Goal: Task Accomplishment & Management: Manage account settings

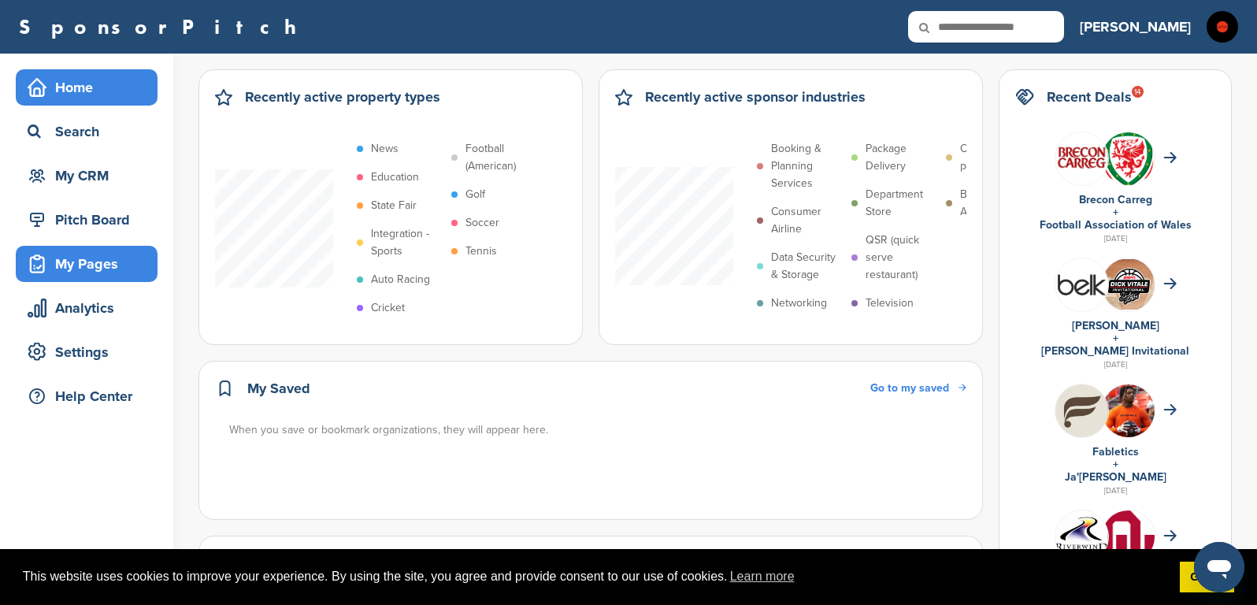
click at [91, 261] on div "My Pages" at bounding box center [91, 264] width 134 height 28
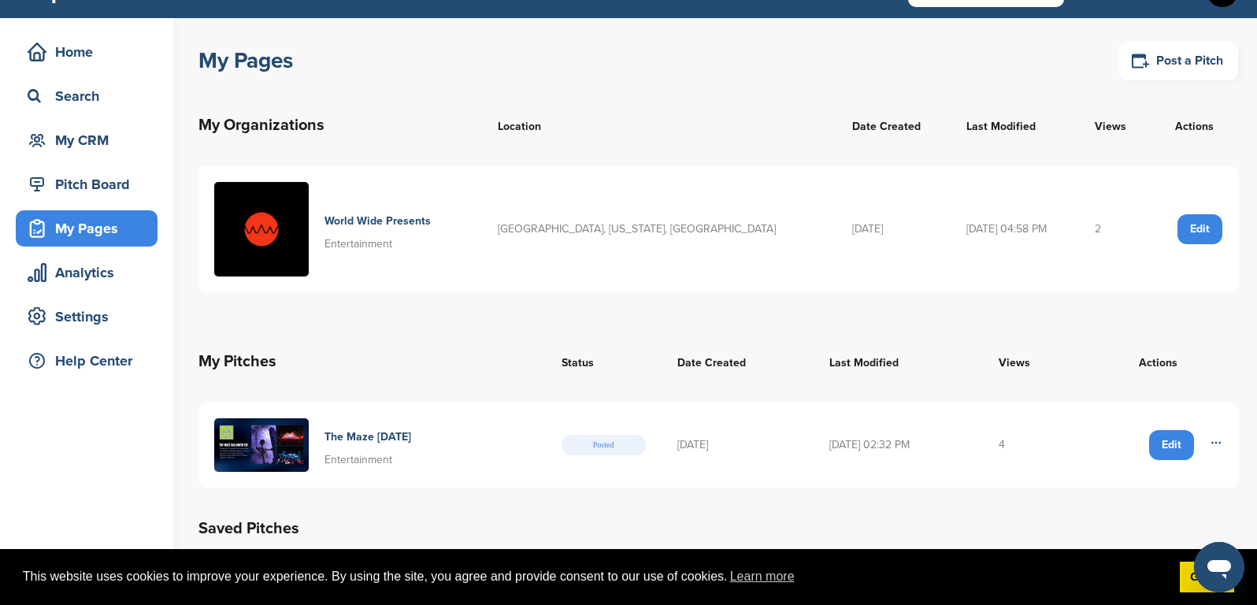
scroll to position [121, 0]
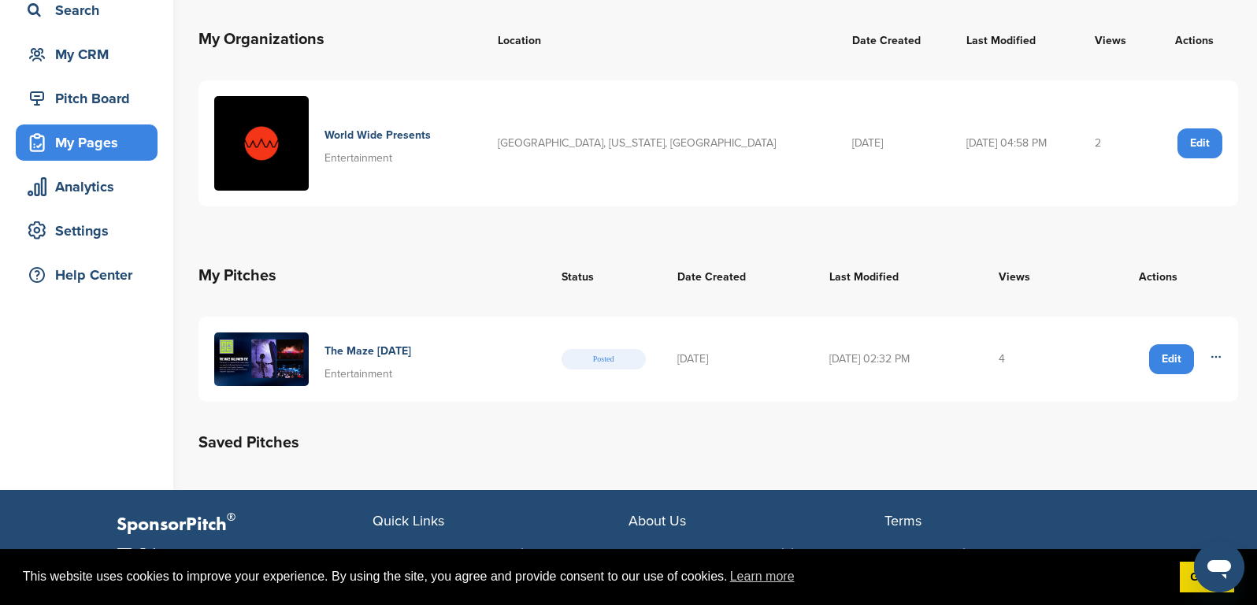
click at [1173, 363] on div "Edit" at bounding box center [1171, 359] width 45 height 30
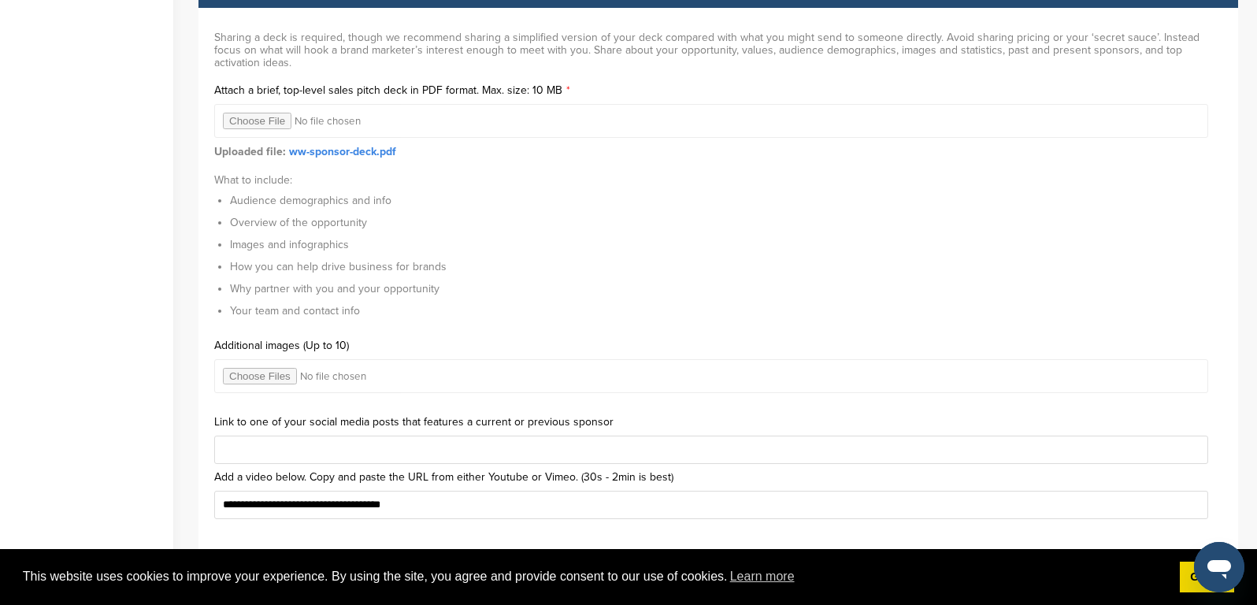
scroll to position [4863, 0]
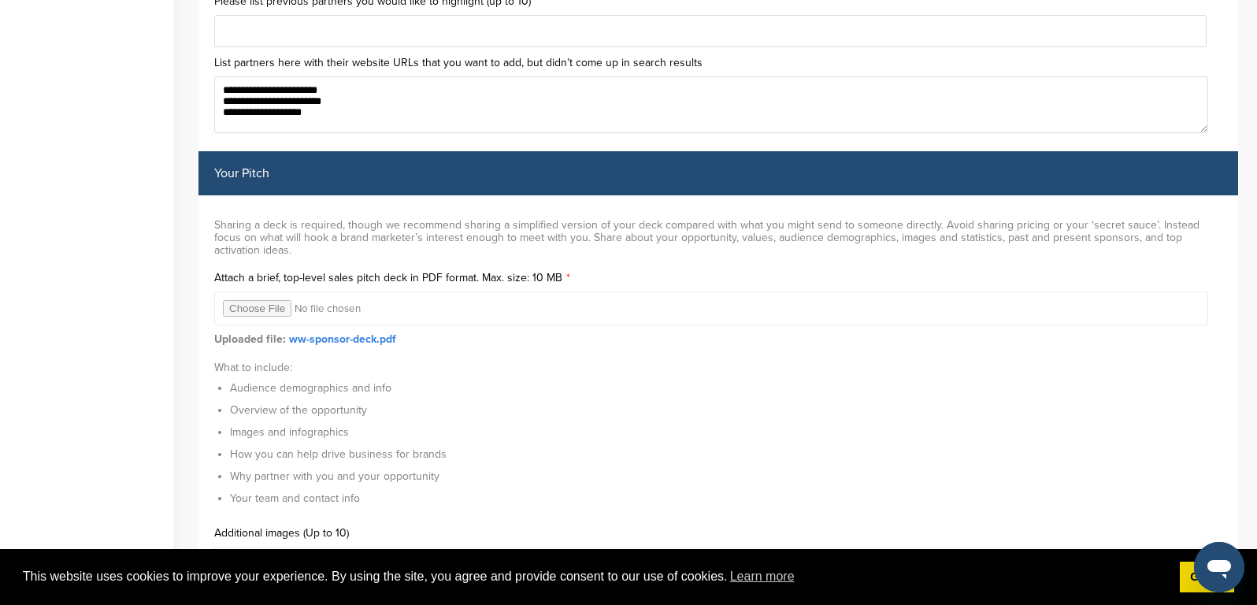
click at [263, 292] on input "file" at bounding box center [711, 308] width 994 height 34
click at [240, 294] on input "file" at bounding box center [711, 308] width 994 height 34
type input "**********"
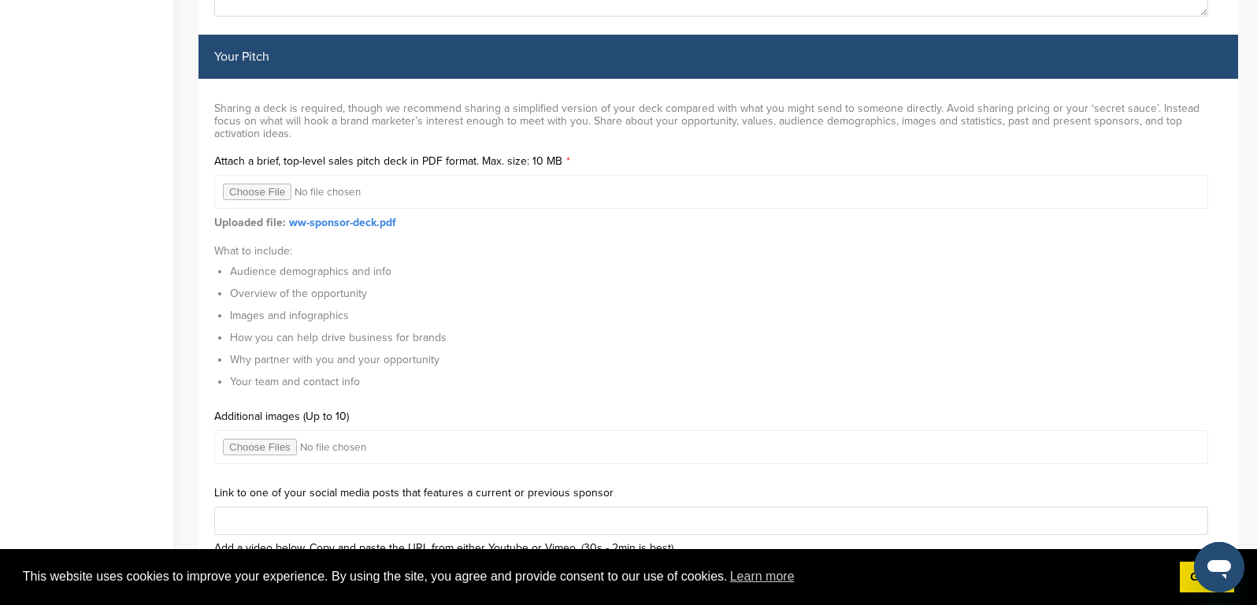
scroll to position [5355, 0]
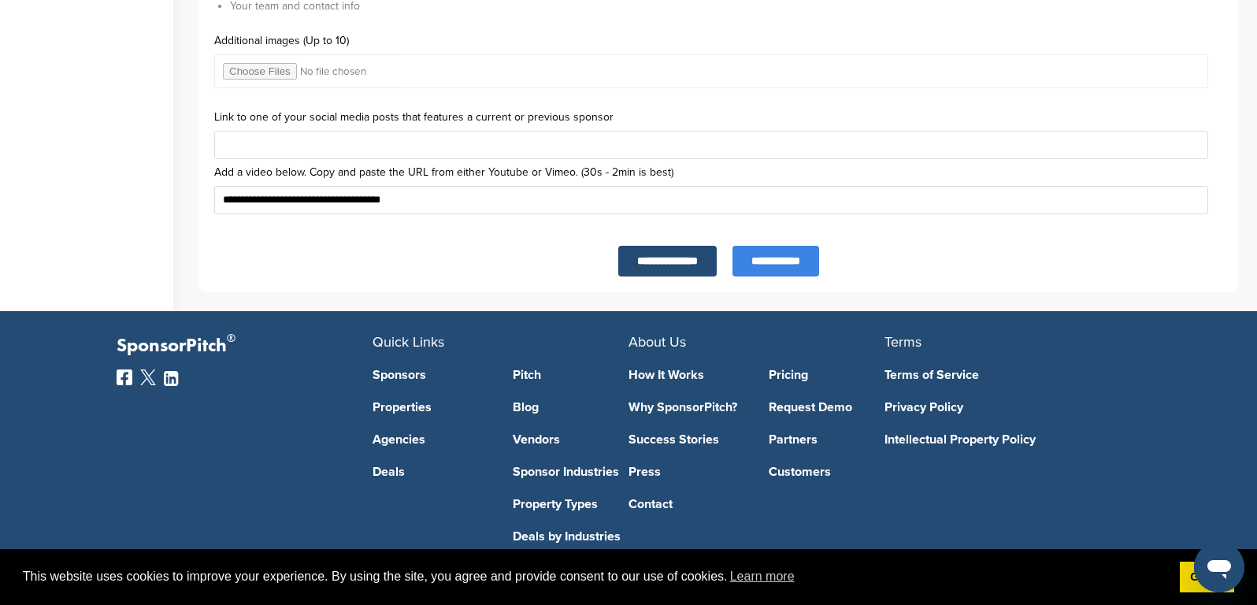
click at [785, 253] on input "**********" at bounding box center [776, 261] width 87 height 31
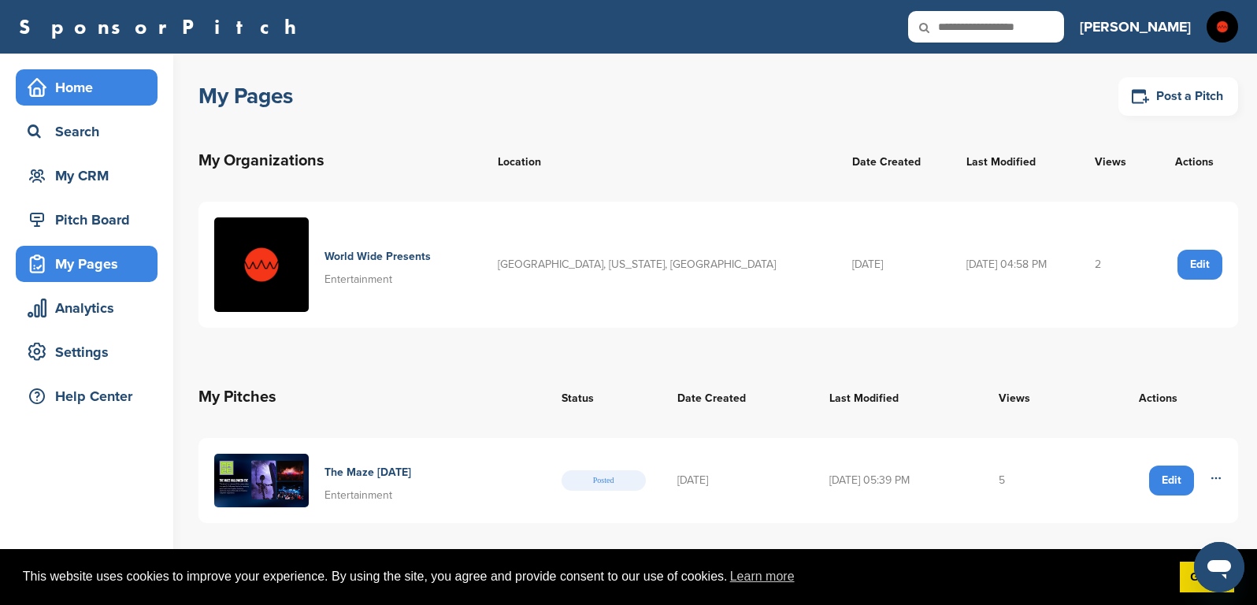
click at [66, 96] on div "Home" at bounding box center [91, 87] width 134 height 28
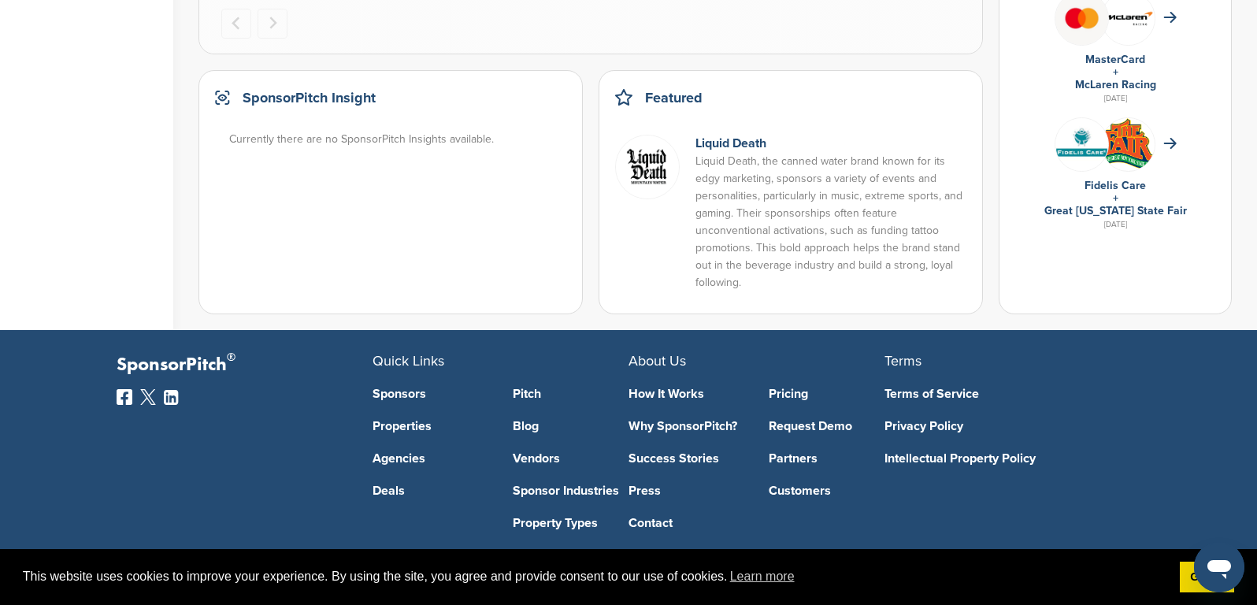
scroll to position [1145, 0]
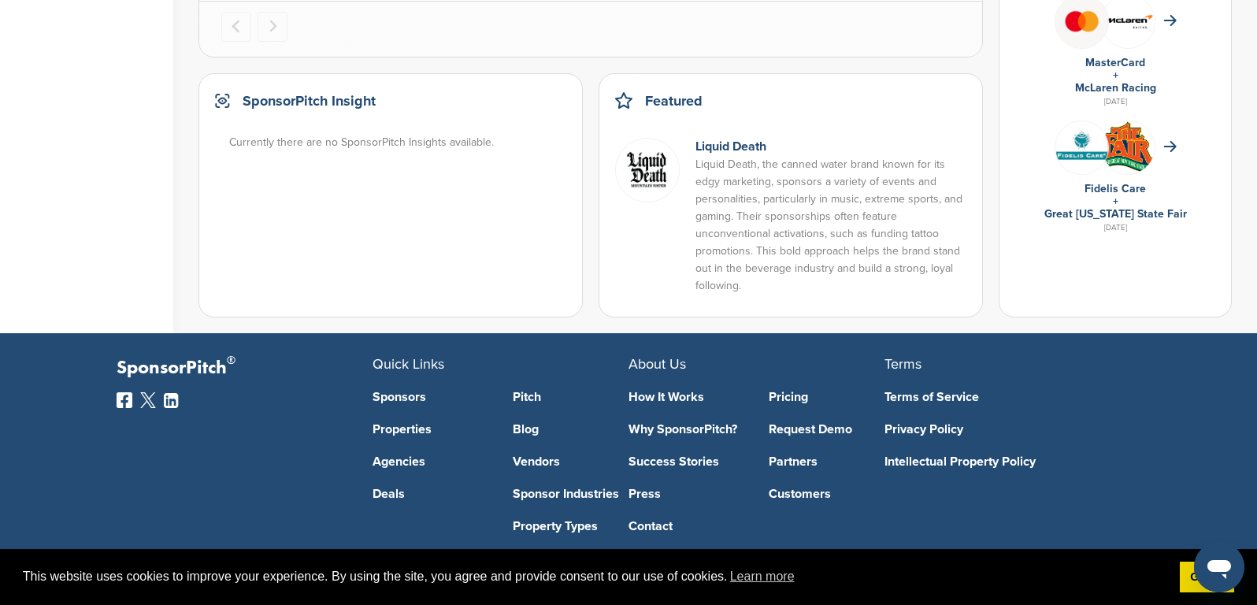
click at [394, 391] on link "Sponsors" at bounding box center [431, 397] width 117 height 13
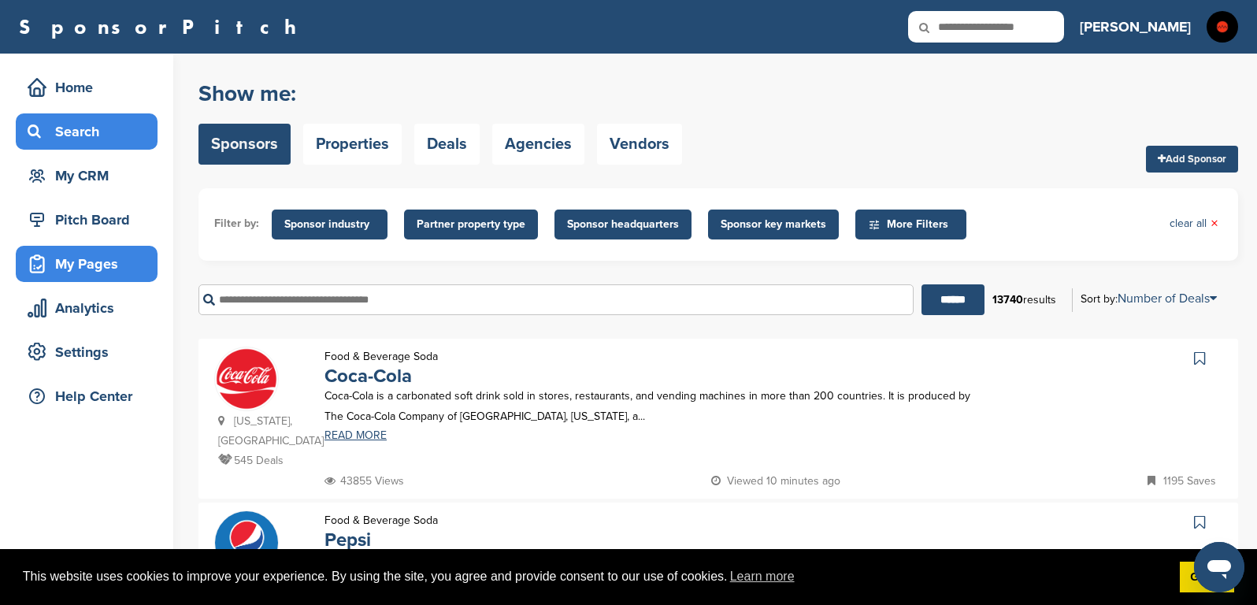
click at [99, 268] on div "My Pages" at bounding box center [91, 264] width 134 height 28
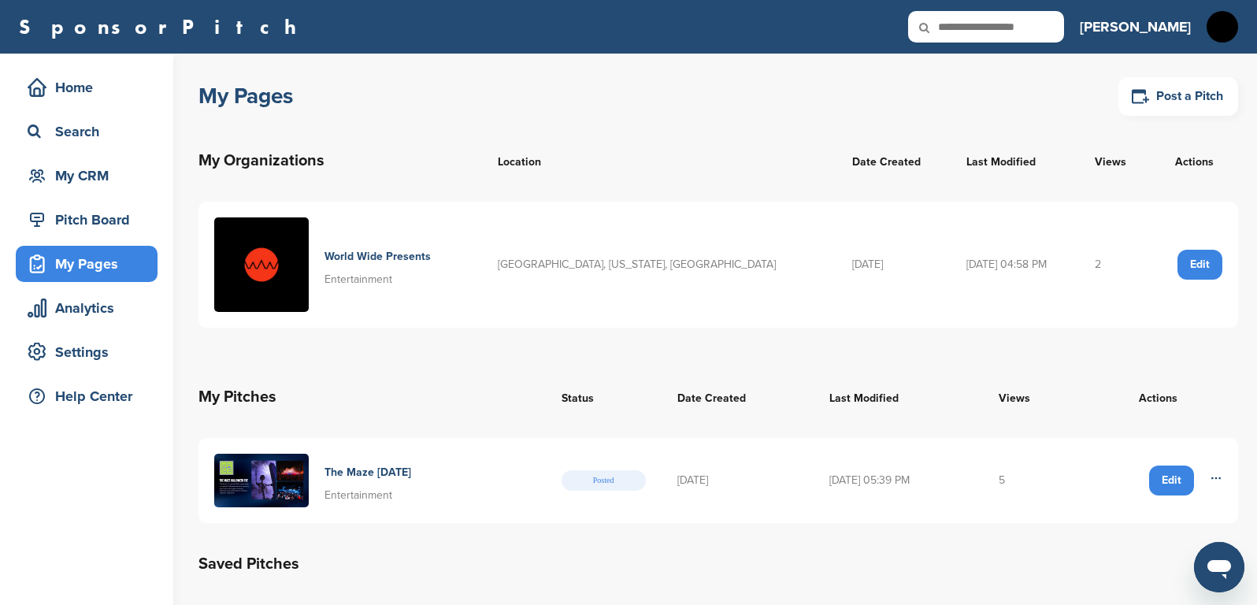
scroll to position [136, 0]
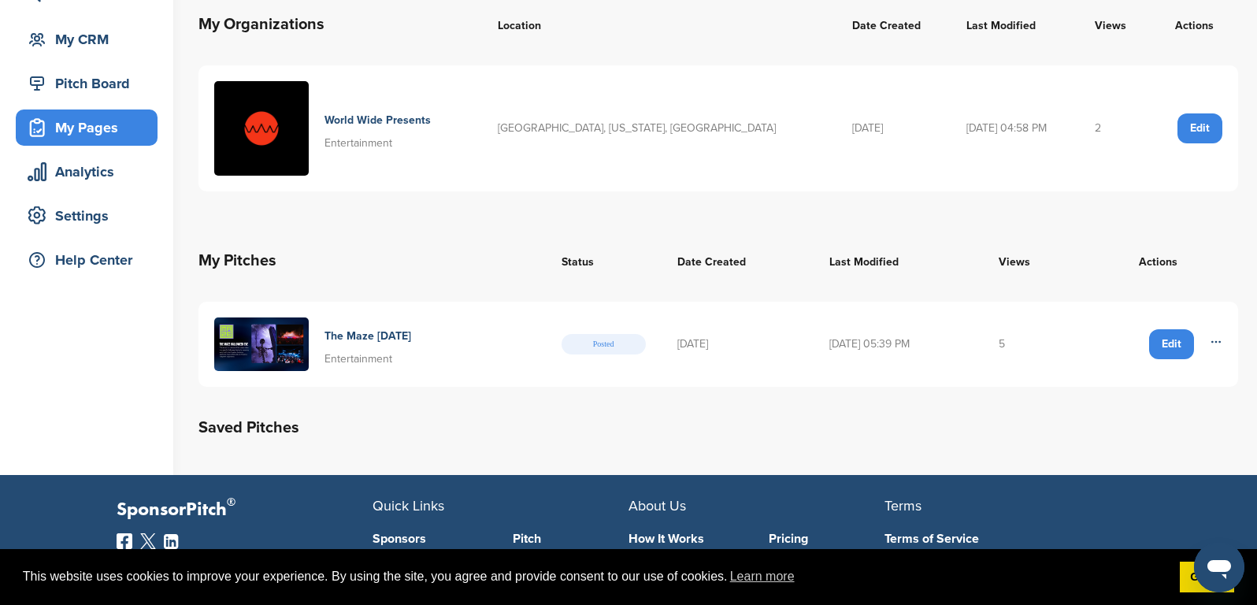
click at [1168, 339] on div "Edit" at bounding box center [1171, 344] width 45 height 30
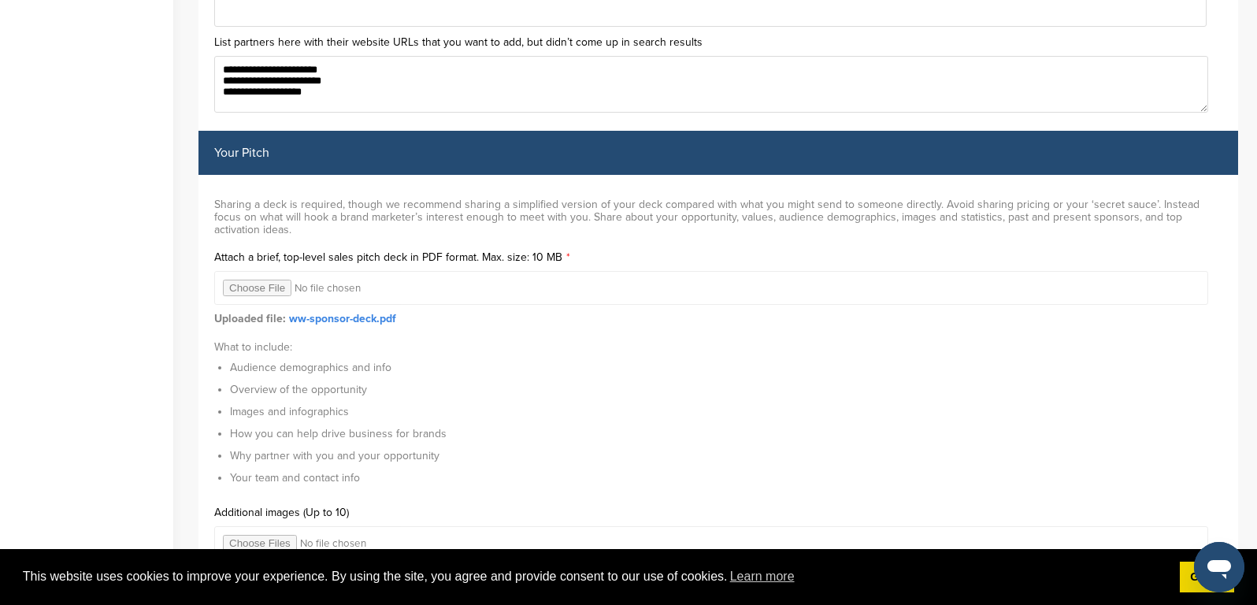
scroll to position [4902, 0]
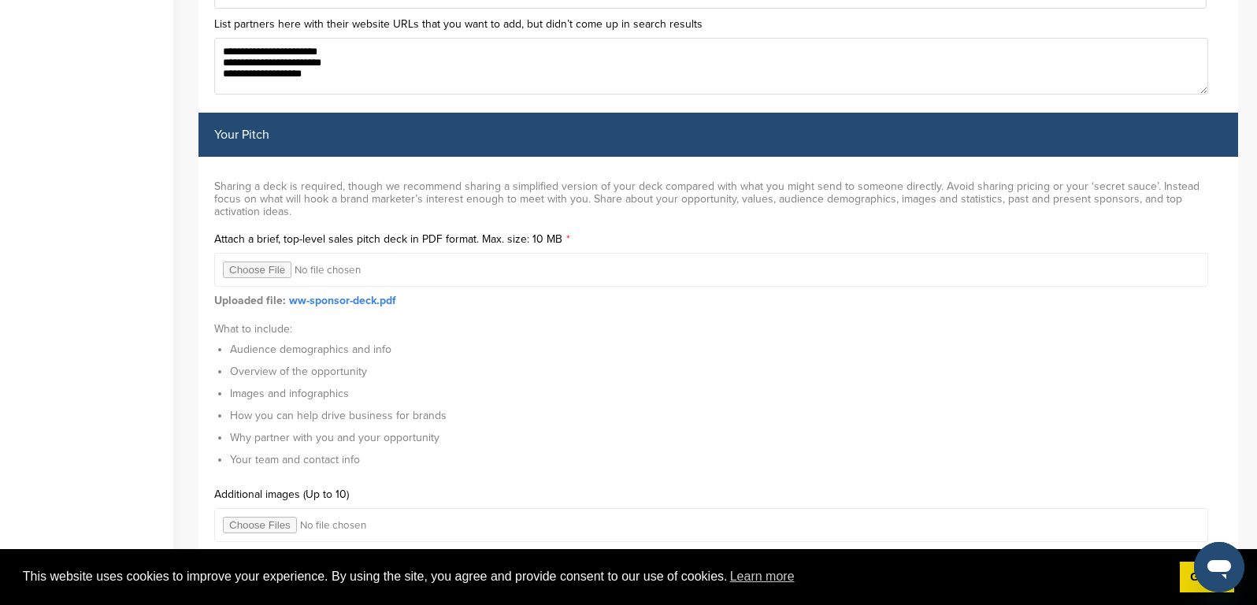
click at [256, 258] on input "file" at bounding box center [711, 270] width 994 height 34
type input "**********"
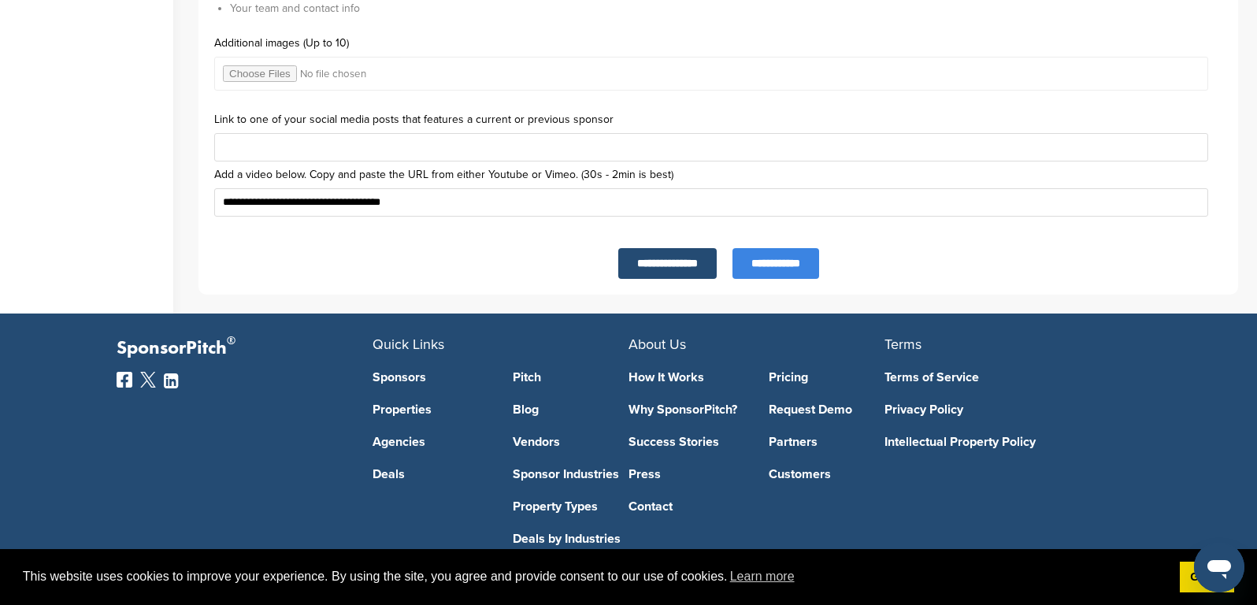
scroll to position [5412, 0]
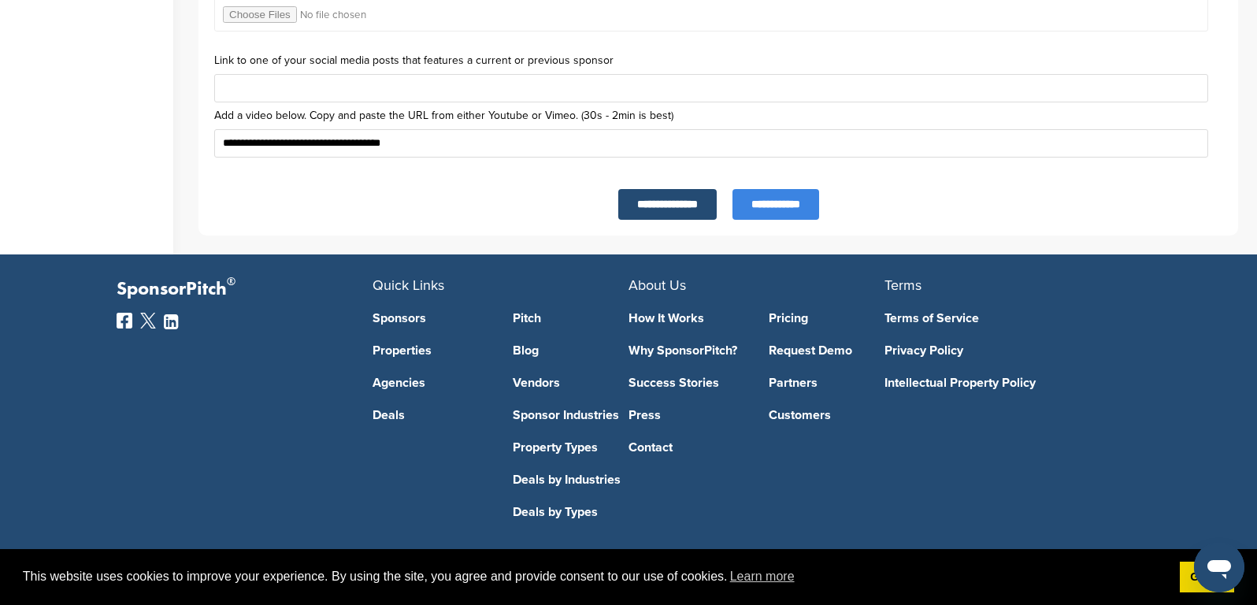
click at [785, 191] on input "**********" at bounding box center [776, 204] width 87 height 31
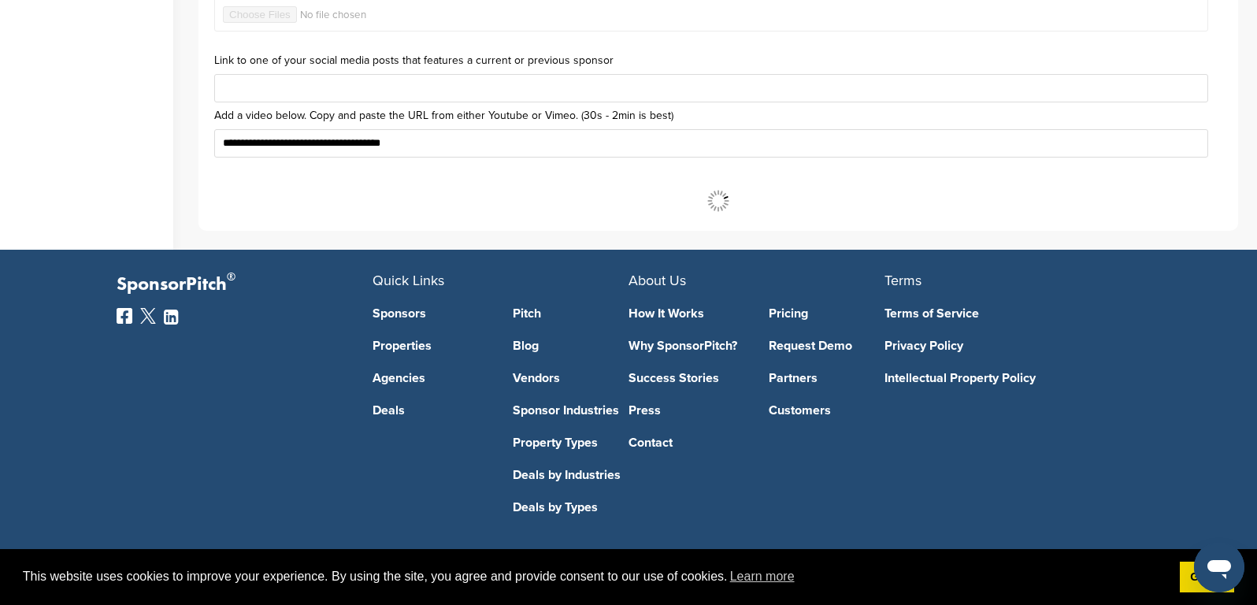
scroll to position [5406, 0]
